Goal: Information Seeking & Learning: Learn about a topic

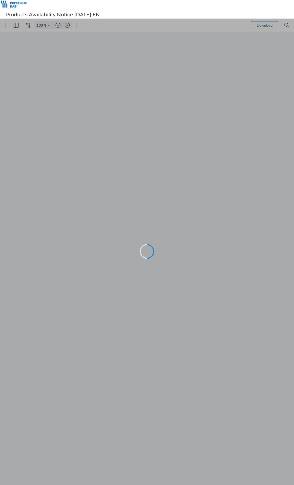
type input "173"
